Goal: Task Accomplishment & Management: Complete application form

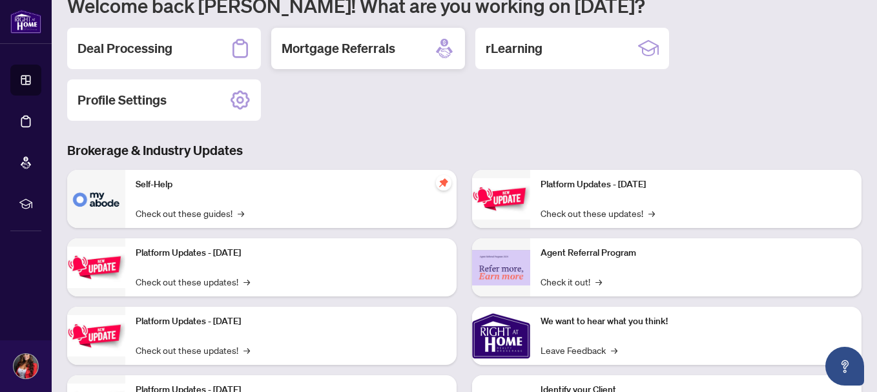
scroll to position [129, 0]
click at [124, 56] on h2 "Deal Processing" at bounding box center [124, 49] width 95 height 18
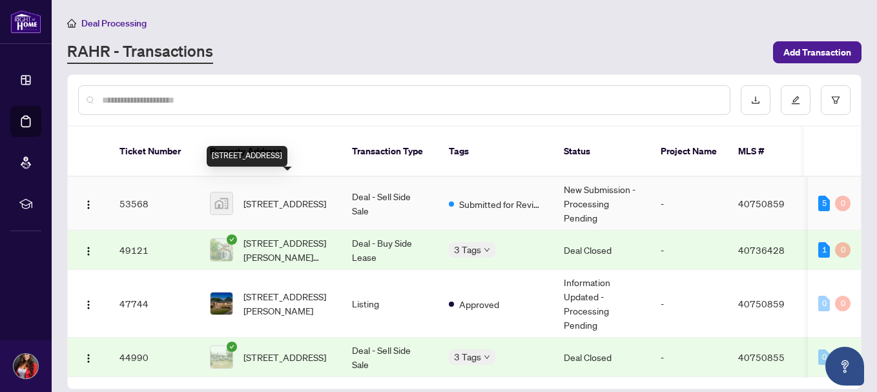
click at [290, 196] on span "[STREET_ADDRESS]" at bounding box center [284, 203] width 83 height 14
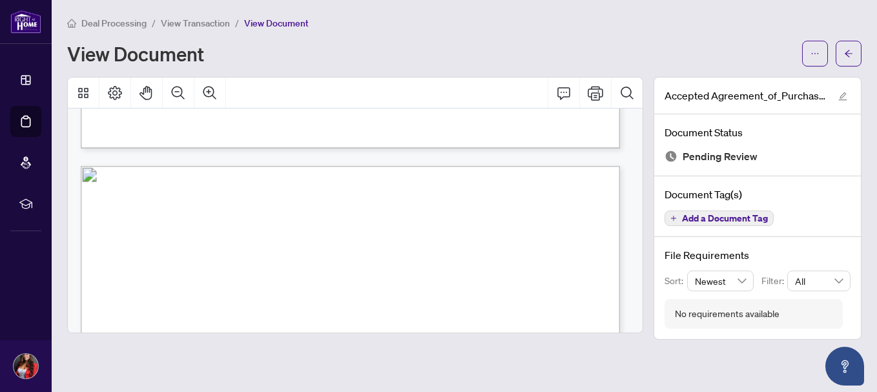
scroll to position [839, 0]
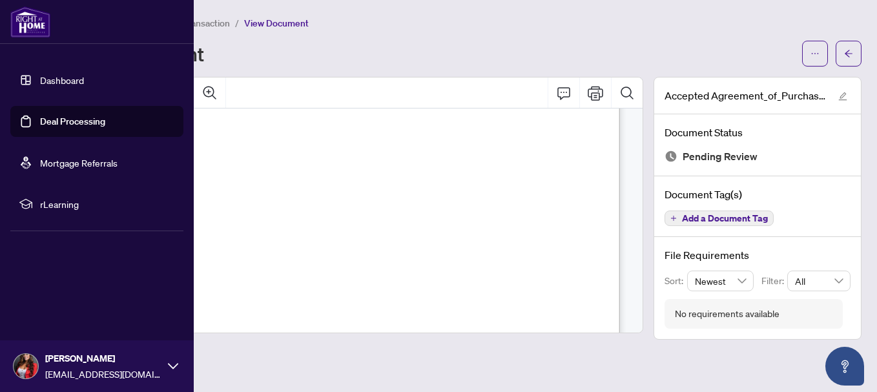
click at [80, 127] on link "Deal Processing" at bounding box center [72, 122] width 65 height 12
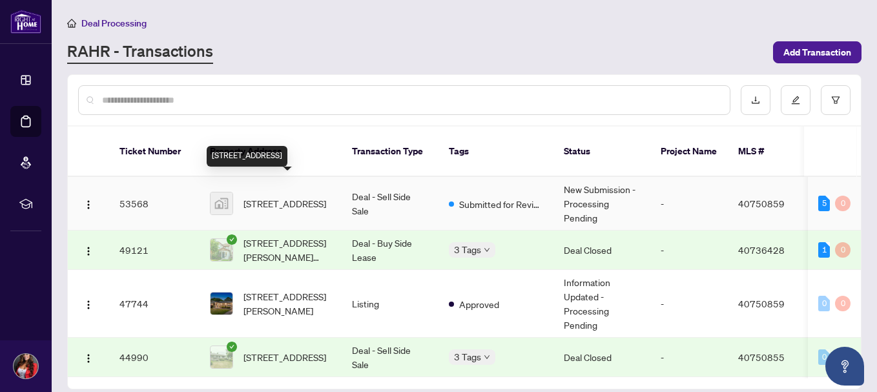
click at [278, 196] on span "[STREET_ADDRESS]" at bounding box center [284, 203] width 83 height 14
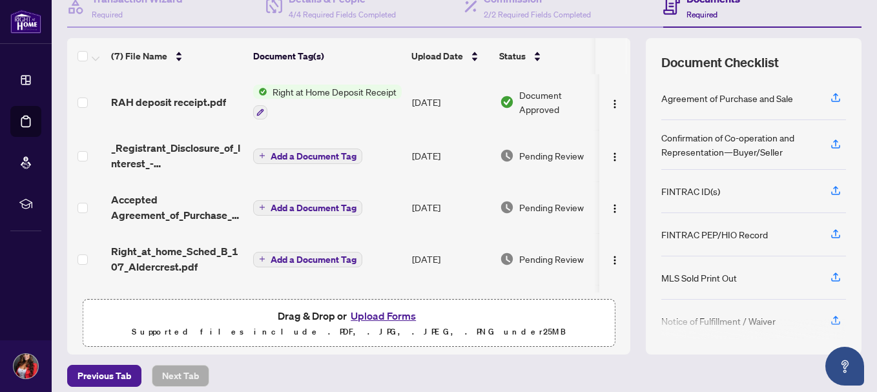
scroll to position [145, 0]
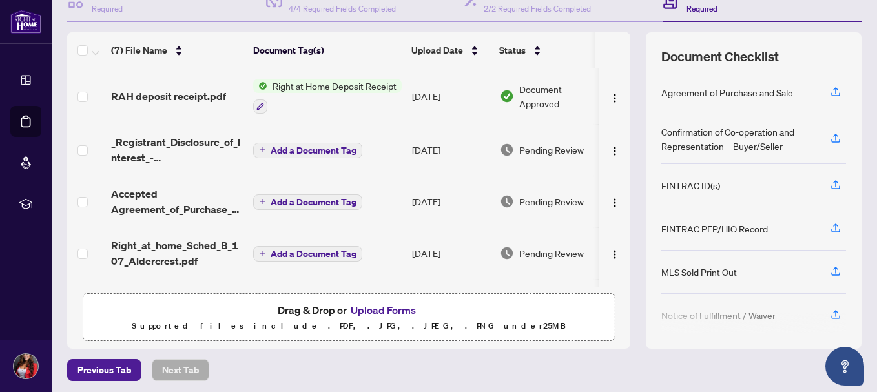
click at [366, 307] on button "Upload Forms" at bounding box center [383, 309] width 73 height 17
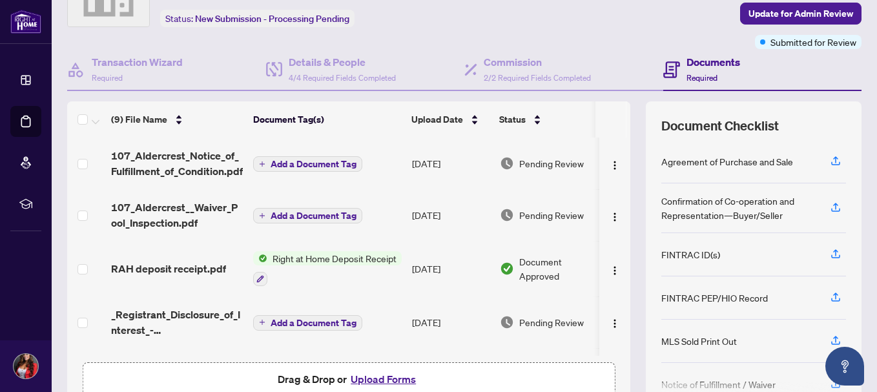
scroll to position [0, 0]
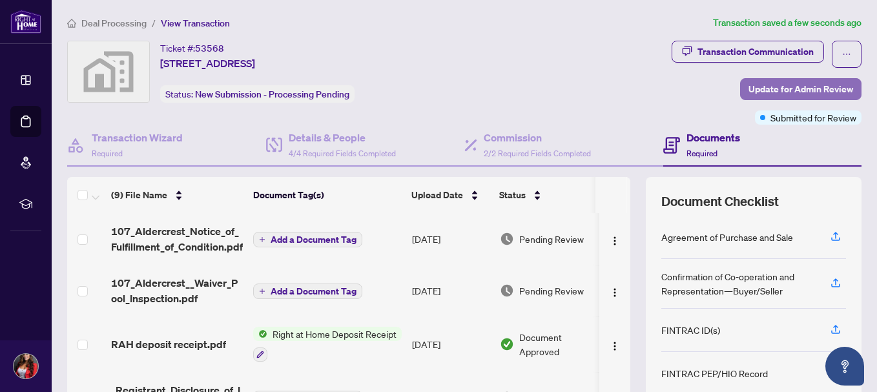
click at [765, 88] on span "Update for Admin Review" at bounding box center [800, 89] width 105 height 21
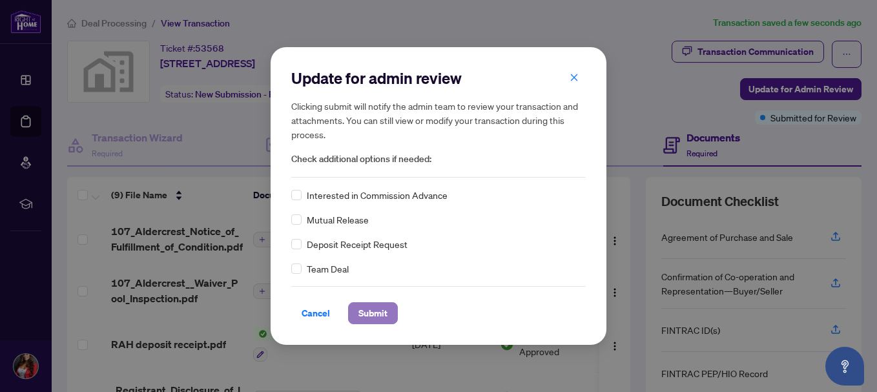
click at [376, 309] on span "Submit" at bounding box center [372, 313] width 29 height 21
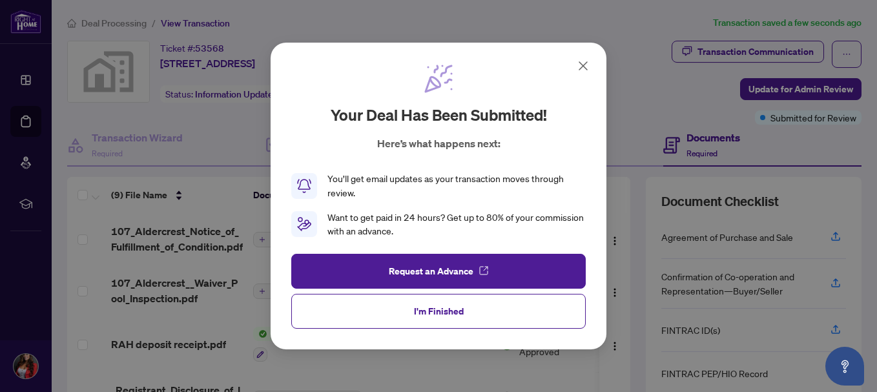
click at [580, 65] on icon at bounding box center [582, 65] width 15 height 15
